Goal: Check status: Check status

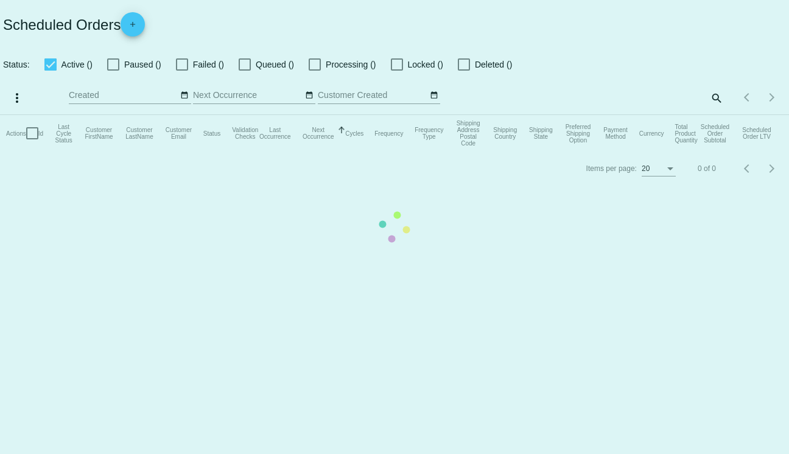
checkbox input "true"
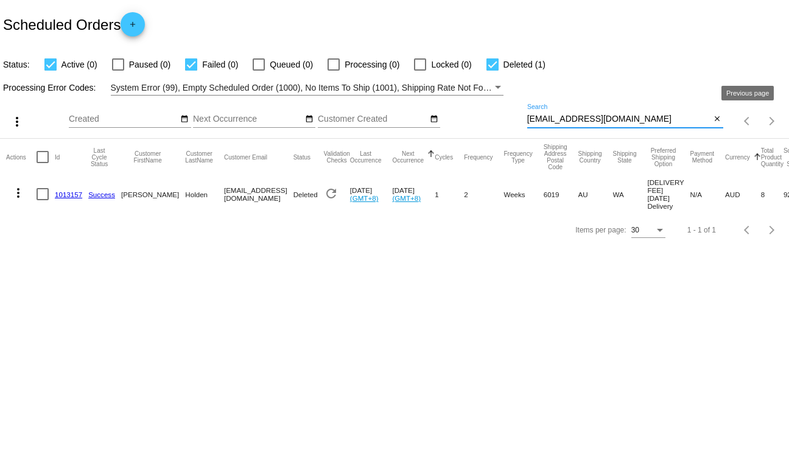
drag, startPoint x: 669, startPoint y: 115, endPoint x: 771, endPoint y: 139, distance: 104.6
click at [771, 139] on app-dashboard-scheduled-orders "Scheduled Orders add Status: Active (0) Paused (0) Failed (0) Queued (0) Proces…" at bounding box center [394, 123] width 789 height 247
type input "tristan"
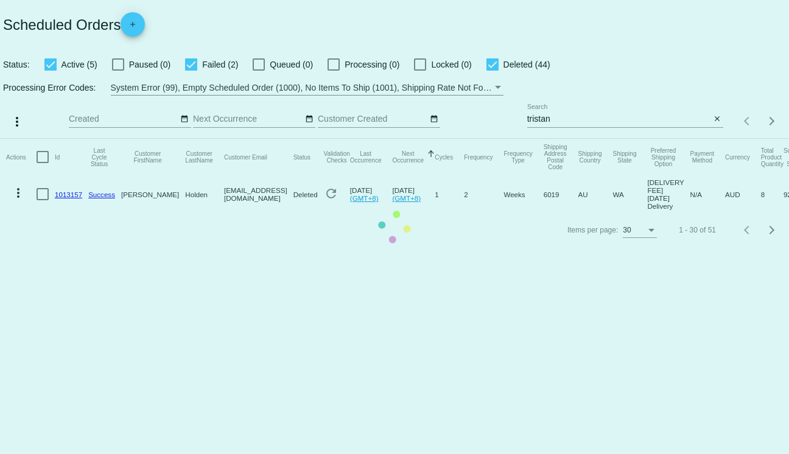
click at [496, 213] on mat-table "Actions Id Last Cycle Status Customer FirstName Customer LastName Customer Emai…" at bounding box center [394, 176] width 789 height 74
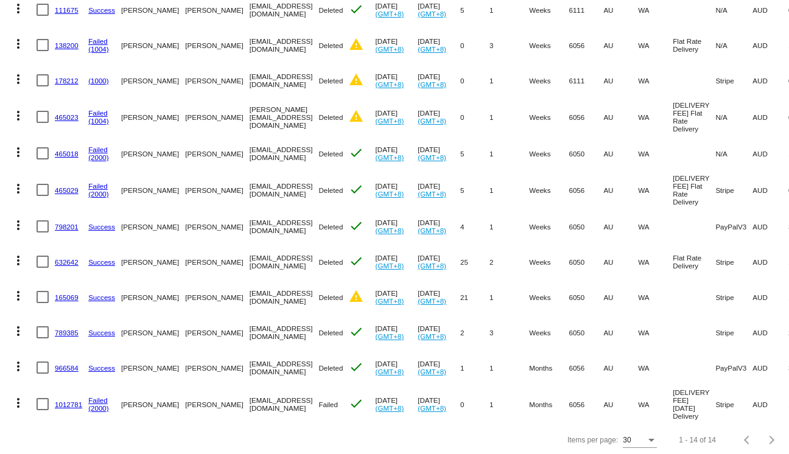
scroll to position [265, 0]
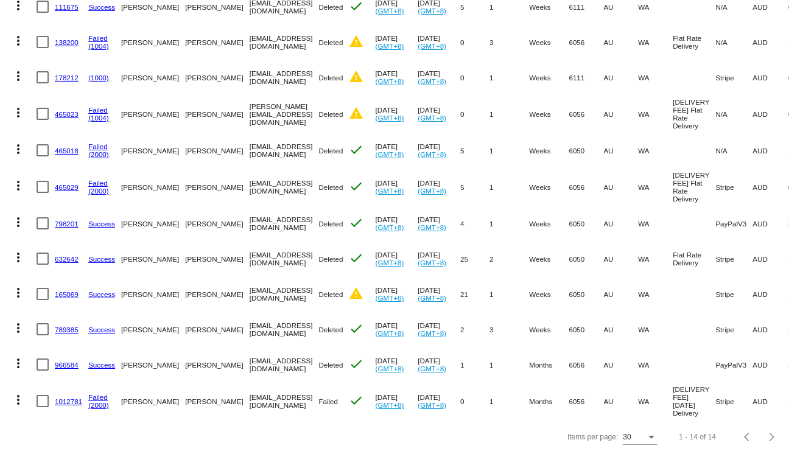
click at [18, 402] on mat-icon "more_vert" at bounding box center [18, 400] width 15 height 15
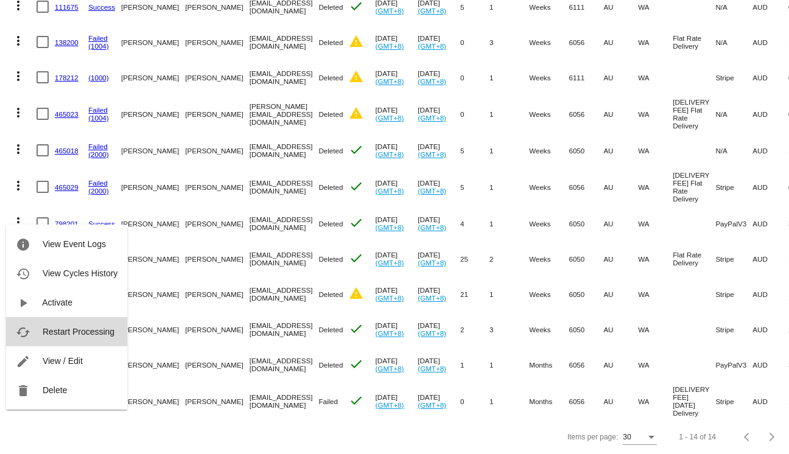
click at [90, 333] on span "Restart Processing" at bounding box center [79, 332] width 72 height 10
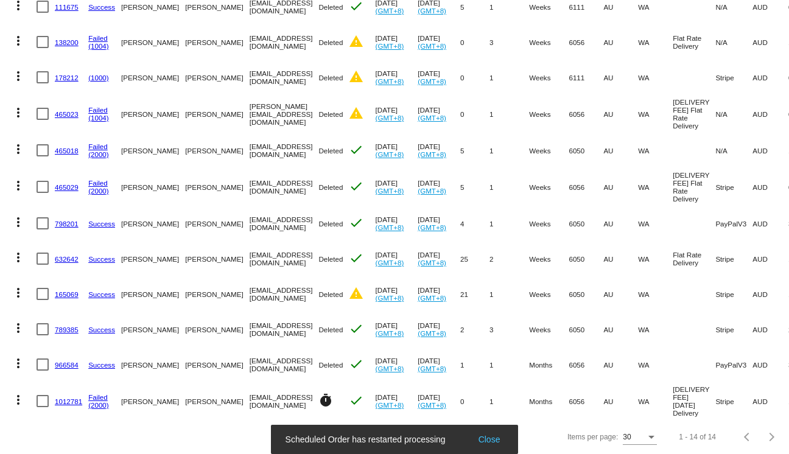
click at [68, 402] on link "1012781" at bounding box center [68, 402] width 27 height 8
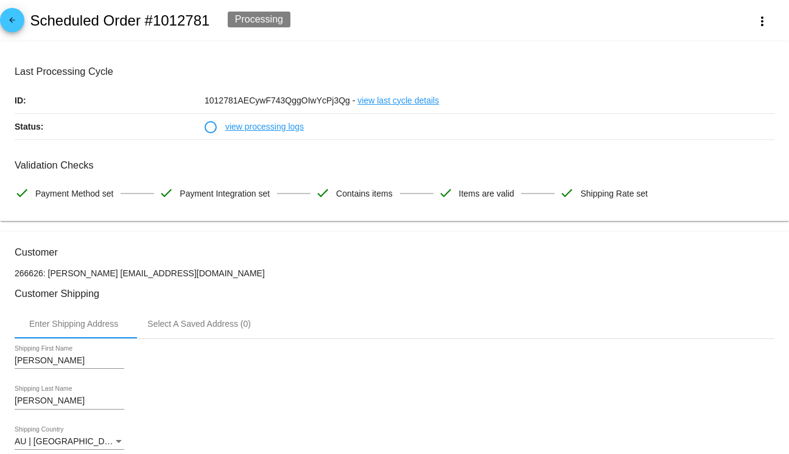
click at [256, 127] on link "view processing logs" at bounding box center [264, 127] width 79 height 26
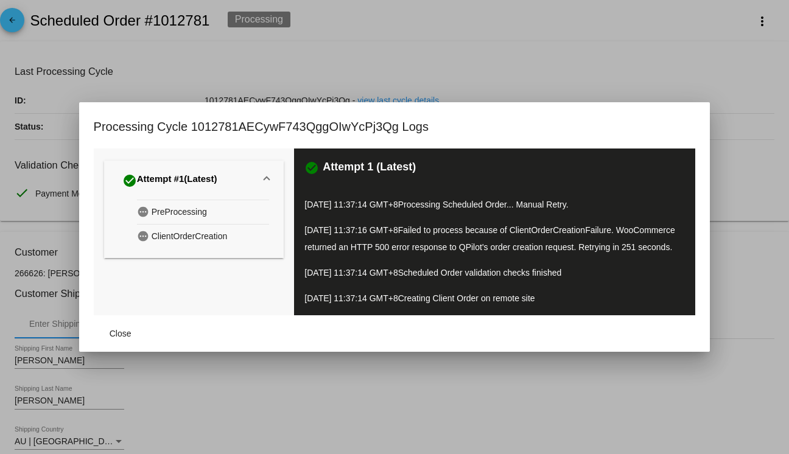
click at [384, 77] on div at bounding box center [394, 227] width 789 height 454
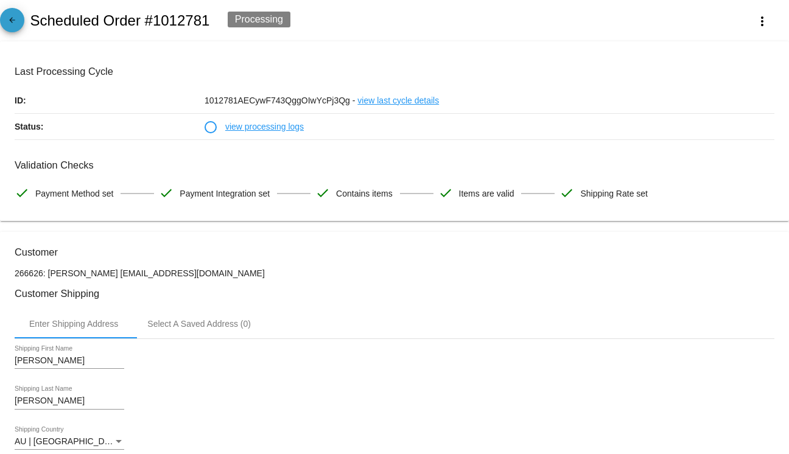
click at [15, 23] on mat-icon "arrow_back" at bounding box center [12, 23] width 15 height 15
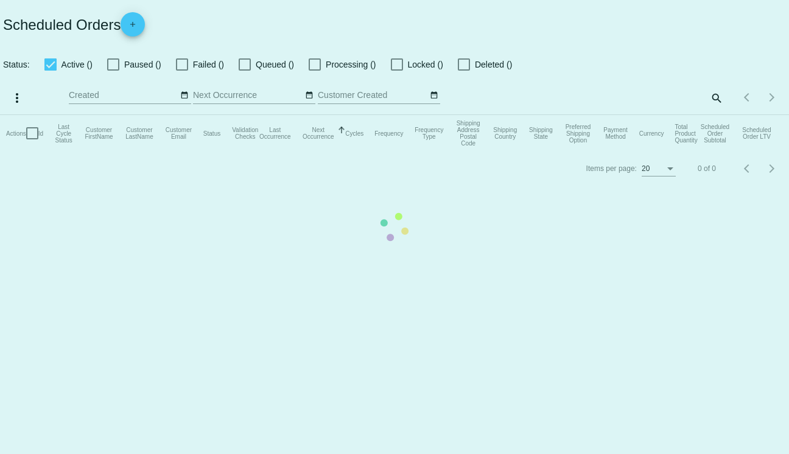
checkbox input "true"
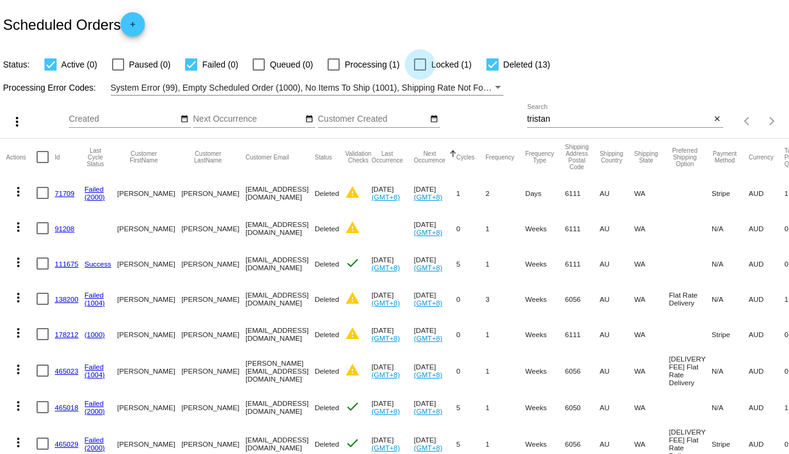
click at [414, 63] on div at bounding box center [420, 64] width 12 height 12
click at [420, 71] on input "Locked (1)" at bounding box center [420, 71] width 1 height 1
checkbox input "true"
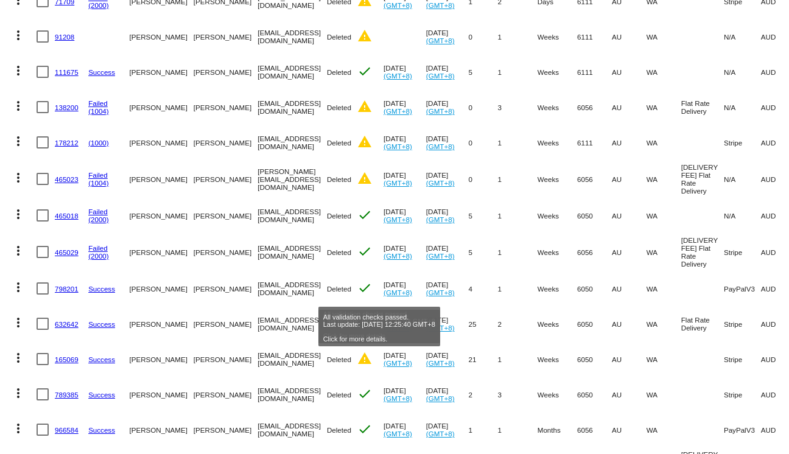
scroll to position [265, 0]
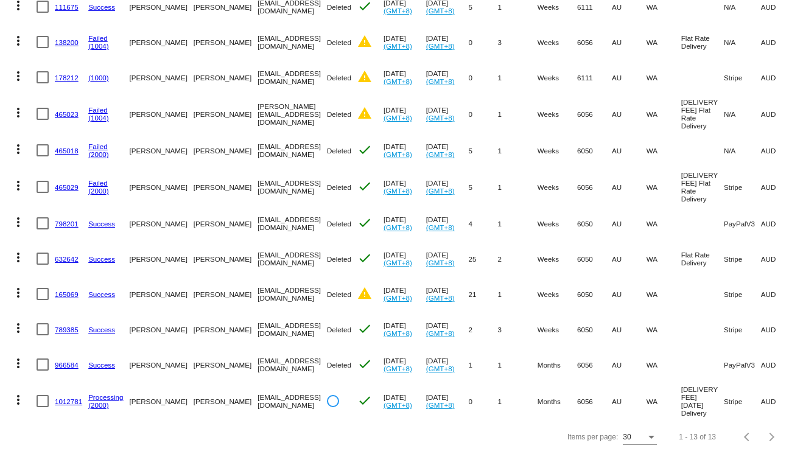
click at [69, 403] on link "1012781" at bounding box center [68, 402] width 27 height 8
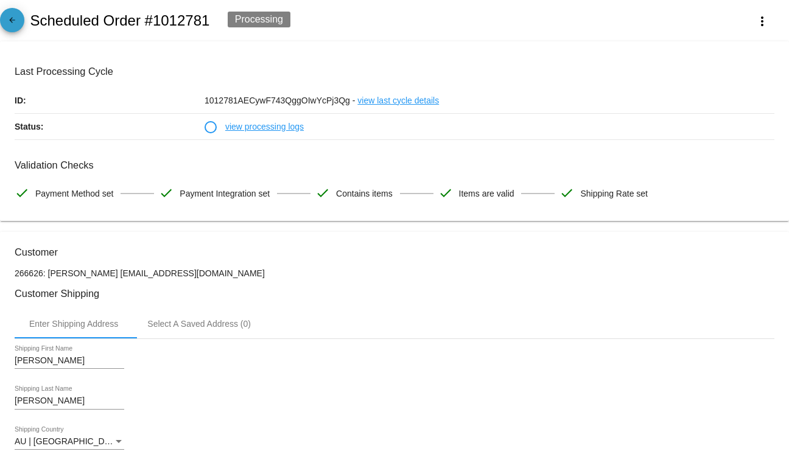
click at [24, 23] on link "arrow_back" at bounding box center [12, 20] width 24 height 24
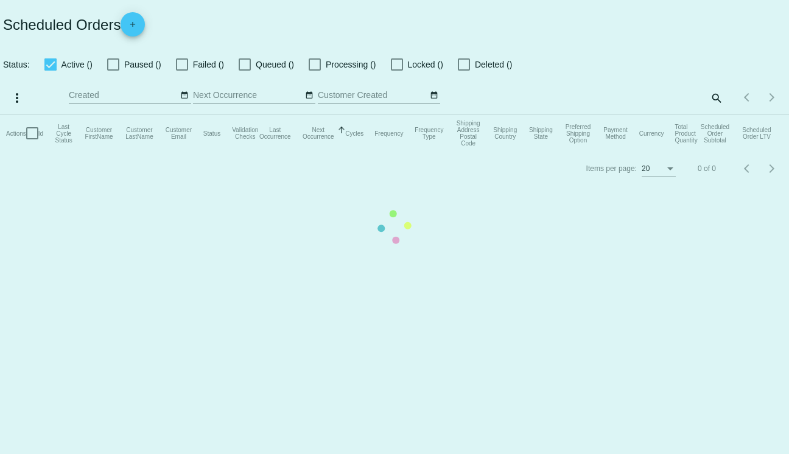
checkbox input "true"
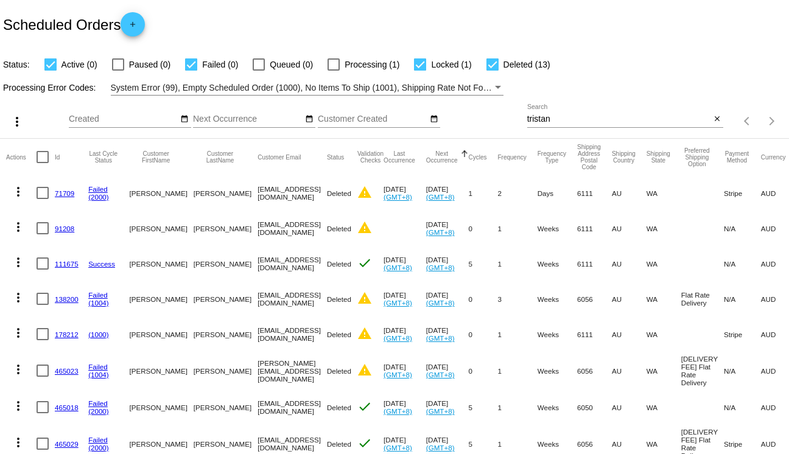
scroll to position [265, 0]
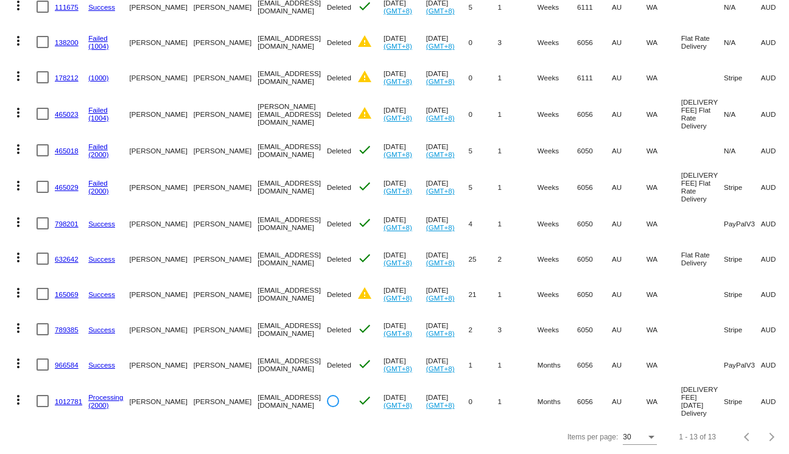
click at [71, 402] on link "1012781" at bounding box center [68, 402] width 27 height 8
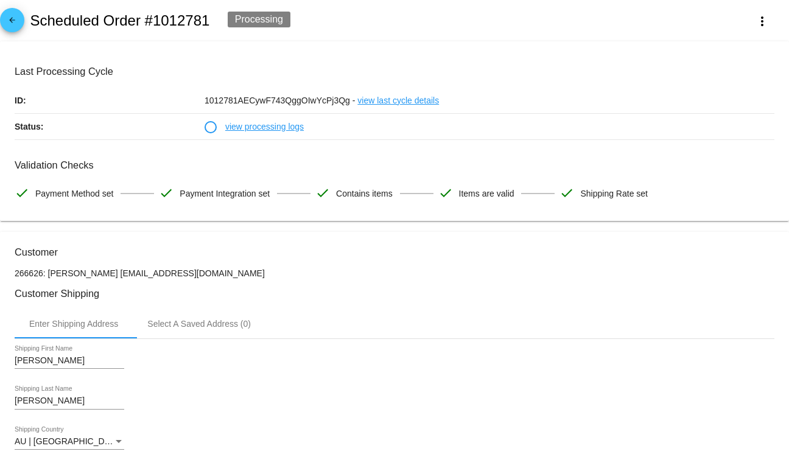
click at [277, 123] on link "view processing logs" at bounding box center [264, 127] width 79 height 26
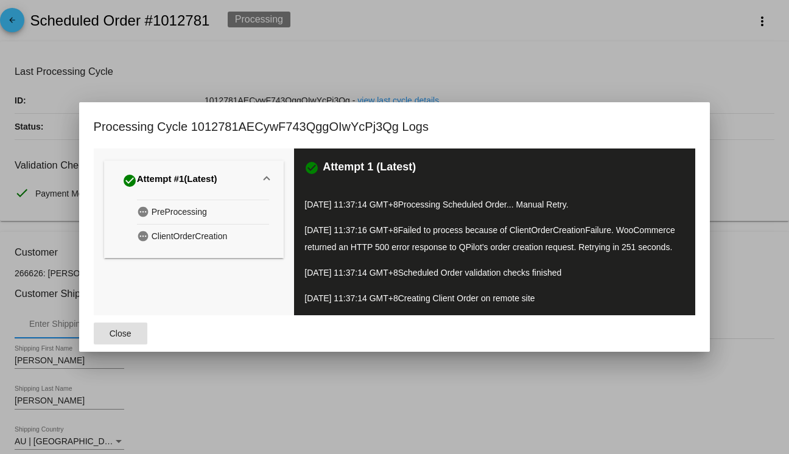
click at [622, 13] on div at bounding box center [394, 227] width 789 height 454
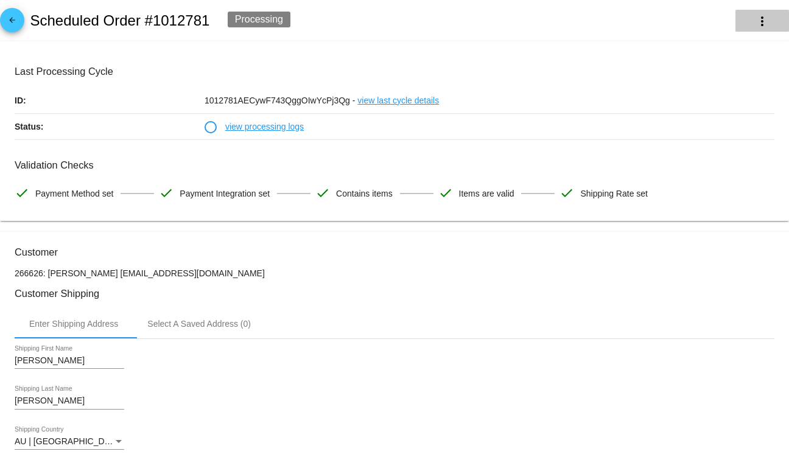
click at [766, 21] on mat-icon "more_vert" at bounding box center [762, 21] width 15 height 15
click at [585, 23] on div at bounding box center [394, 227] width 789 height 454
click at [269, 130] on link "view processing logs" at bounding box center [264, 127] width 79 height 26
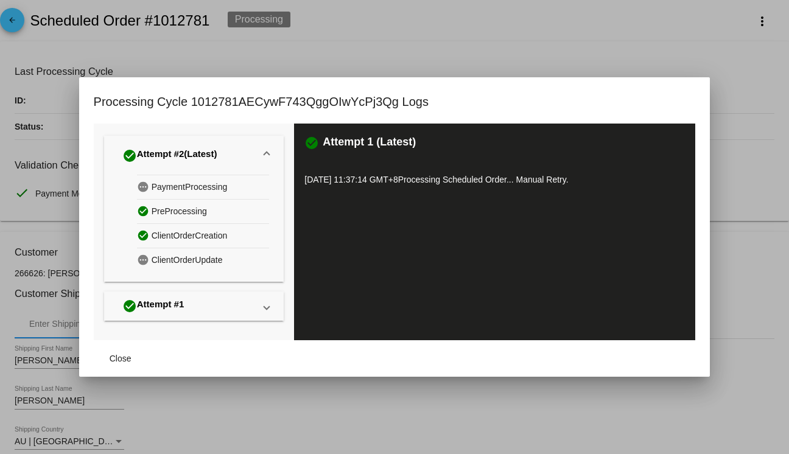
click at [158, 146] on div "check_circle Attempt #2 (Latest)" at bounding box center [169, 155] width 95 height 19
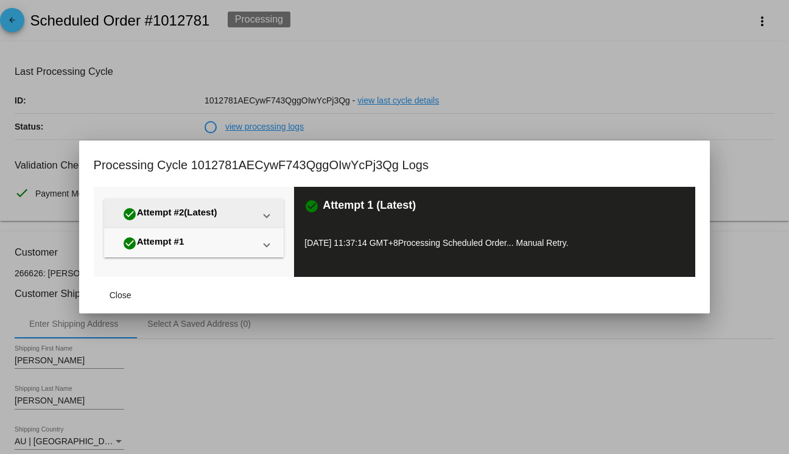
click at [183, 210] on div "check_circle Attempt #2 (Latest)" at bounding box center [169, 214] width 95 height 19
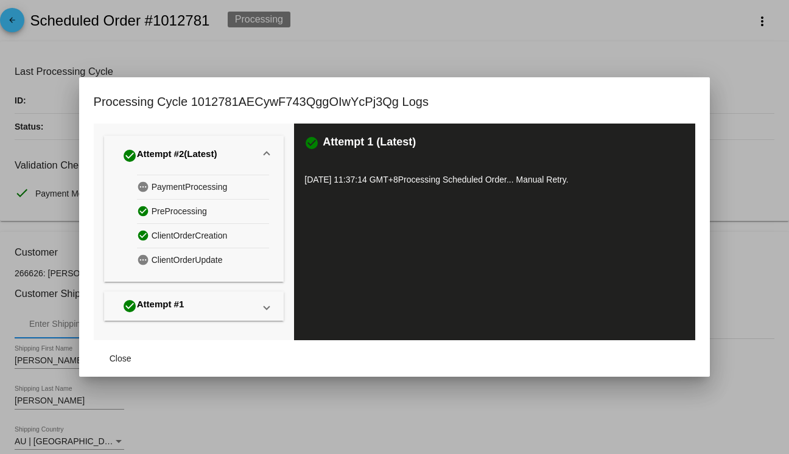
click at [168, 148] on div "check_circle Attempt #2 (Latest)" at bounding box center [169, 155] width 95 height 19
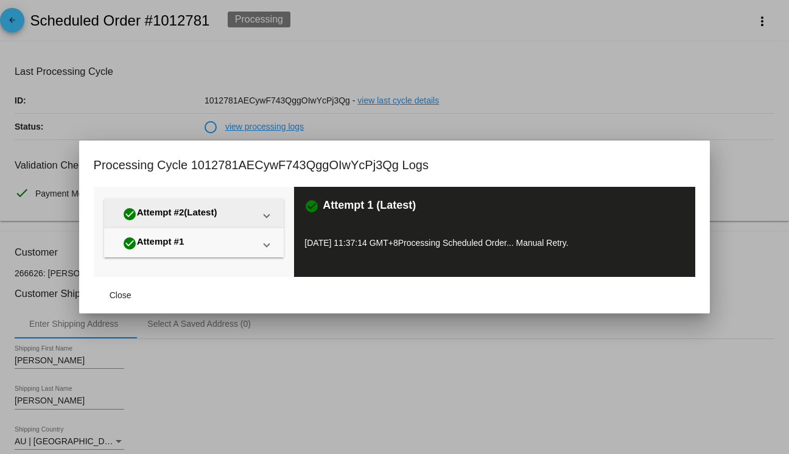
click at [185, 214] on span "(Latest)" at bounding box center [200, 214] width 33 height 15
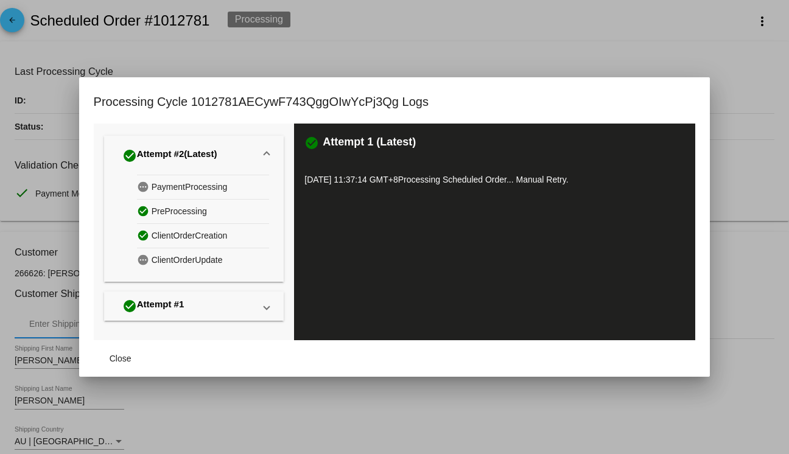
click at [206, 206] on div "check_circle PreProcessing" at bounding box center [203, 211] width 132 height 24
click at [164, 178] on span "PaymentProcessing" at bounding box center [190, 187] width 76 height 19
click at [144, 189] on mat-icon "pending" at bounding box center [144, 187] width 15 height 18
click at [178, 317] on mat-expansion-panel-header "check_circle Attempt #1" at bounding box center [194, 306] width 180 height 29
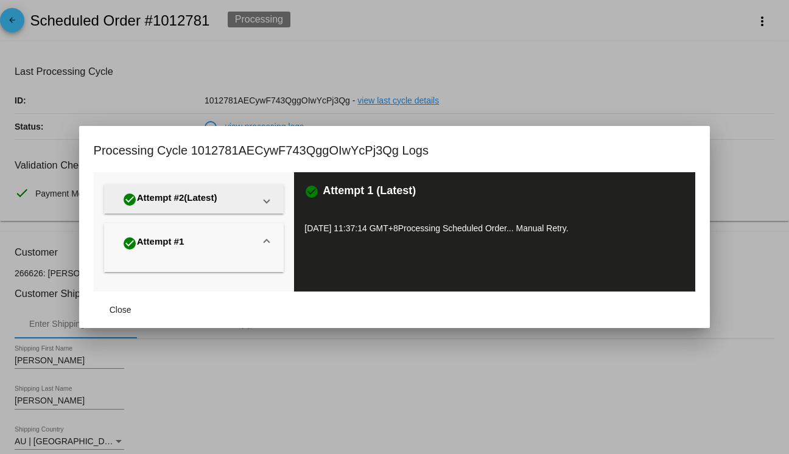
click at [172, 211] on mat-expansion-panel-header "check_circle Attempt #2 (Latest)" at bounding box center [194, 199] width 180 height 29
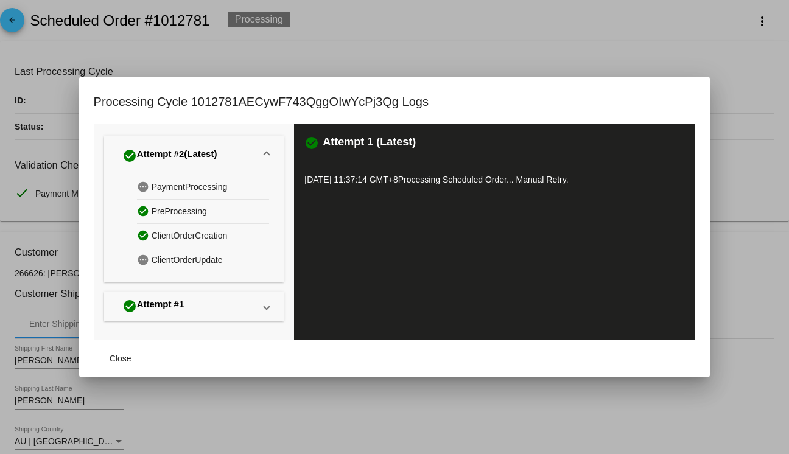
click at [161, 148] on div "check_circle Attempt #2 (Latest)" at bounding box center [169, 155] width 95 height 19
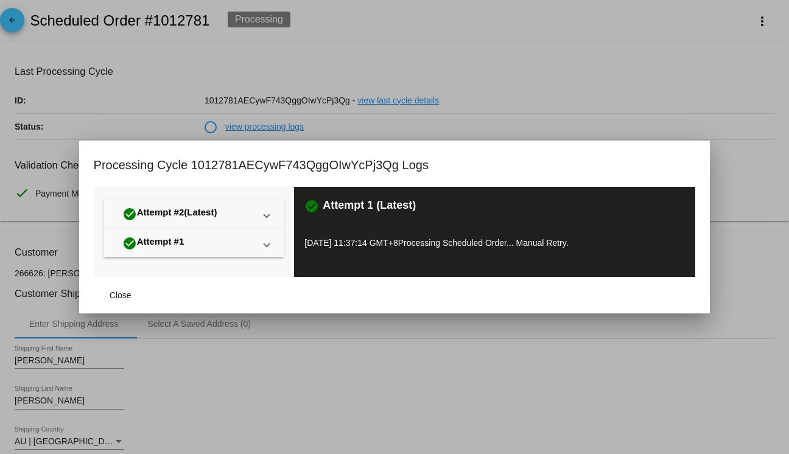
click at [146, 108] on div at bounding box center [394, 227] width 789 height 454
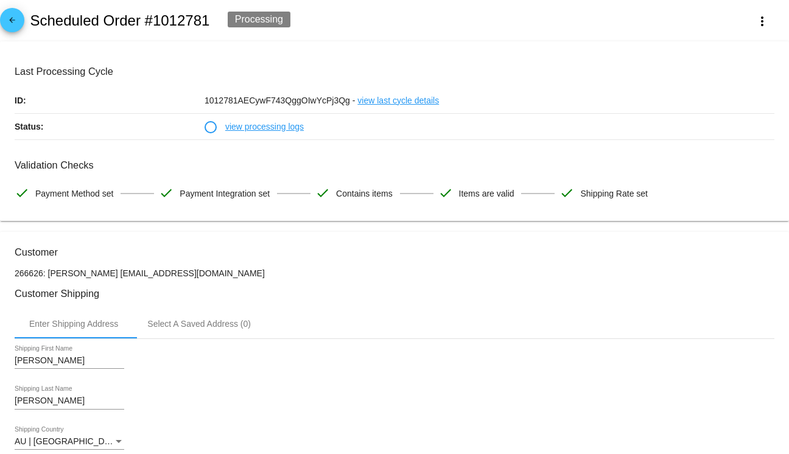
click at [256, 131] on link "view processing logs" at bounding box center [264, 127] width 79 height 26
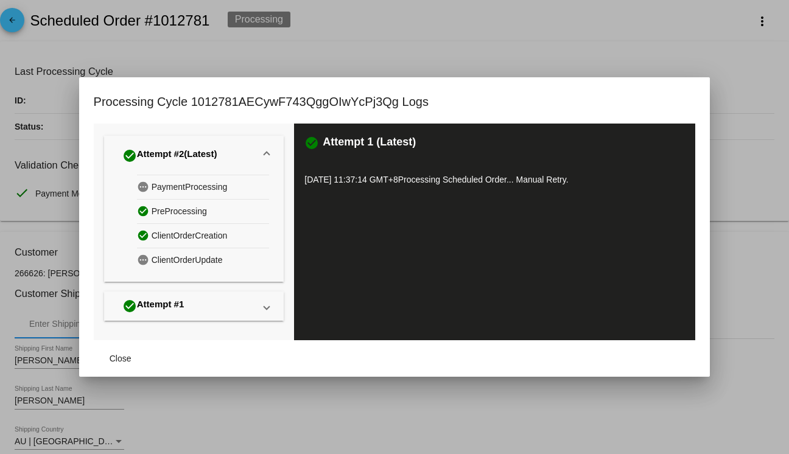
click at [370, 113] on div "Processing Cycle 1012781AECywF743QggOIwYcPj3Qg Logs" at bounding box center [395, 108] width 602 height 32
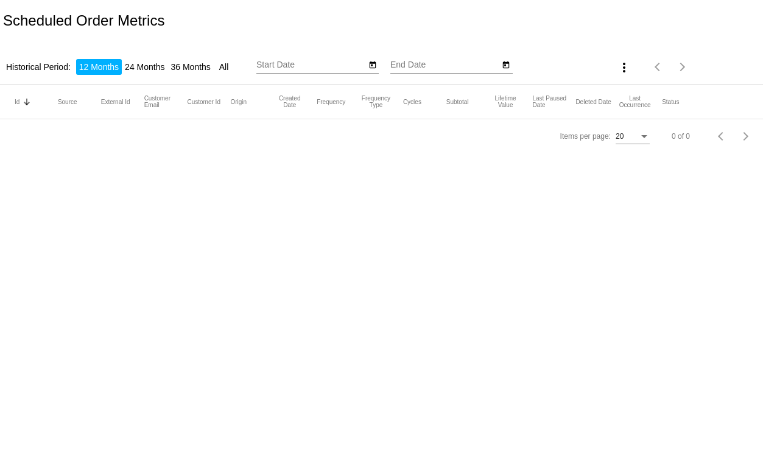
type input "[DATE]"
